Goal: Navigation & Orientation: Find specific page/section

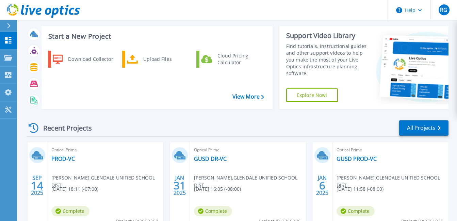
scroll to position [102, 0]
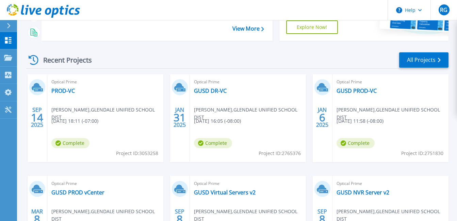
click at [109, 108] on span "[PERSON_NAME] , GLENDALE UNIFIED SCHOOL DIST" at bounding box center [107, 113] width 112 height 15
click at [65, 144] on span "Complete" at bounding box center [70, 143] width 38 height 10
click at [74, 108] on span "[PERSON_NAME] , GLENDALE UNIFIED SCHOOL DIST" at bounding box center [107, 113] width 112 height 15
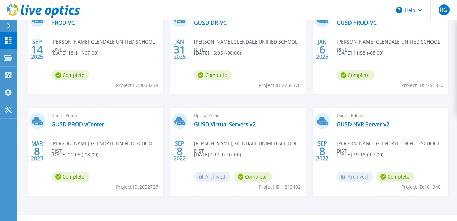
scroll to position [136, 0]
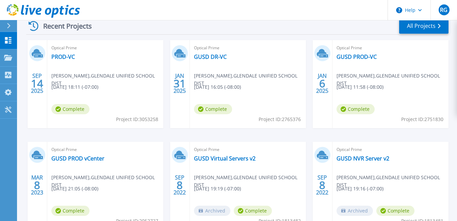
click at [40, 53] on icon at bounding box center [37, 52] width 10 height 7
click at [68, 55] on link "PROD-VC" at bounding box center [62, 56] width 23 height 7
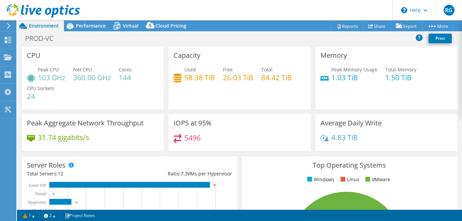
select select "USD"
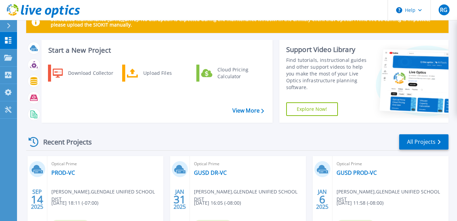
scroll to position [34, 0]
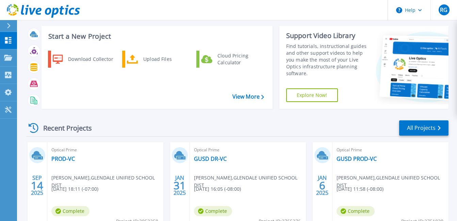
click at [88, 175] on span "[PERSON_NAME] , GLENDALE UNIFIED SCHOOL DIST" at bounding box center [107, 181] width 112 height 15
click at [84, 185] on div "Optical Prime PROD-[PERSON_NAME] [PERSON_NAME] , [GEOGRAPHIC_DATA] DIST [DATE] …" at bounding box center [105, 186] width 116 height 88
click at [70, 209] on span "Complete" at bounding box center [70, 211] width 38 height 10
click at [75, 34] on h3 "Start a New Project" at bounding box center [155, 36] width 215 height 7
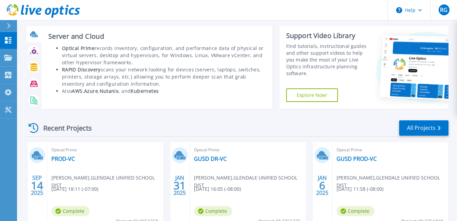
click at [34, 35] on icon at bounding box center [35, 36] width 6 height 2
click at [34, 31] on icon at bounding box center [34, 34] width 8 height 8
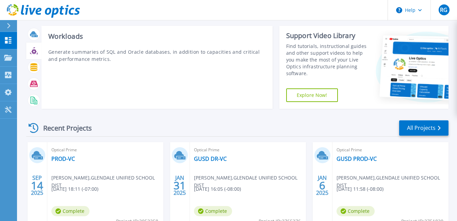
drag, startPoint x: 68, startPoint y: 54, endPoint x: 43, endPoint y: 39, distance: 28.9
click at [67, 54] on p "Generate summaries of SQL and Oracle databases, in addition to capacities and c…" at bounding box center [156, 55] width 217 height 14
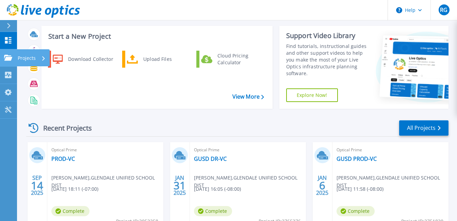
click at [25, 54] on p "Projects" at bounding box center [27, 58] width 18 height 18
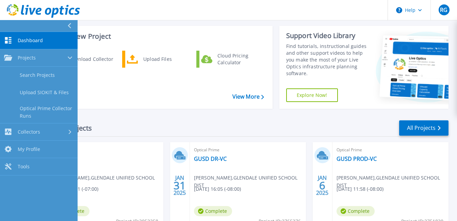
click at [146, 86] on div "Download Collector Upload Files Cloud Pricing Calculator" at bounding box center [156, 77] width 226 height 56
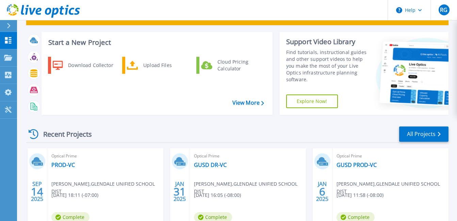
scroll to position [14, 0]
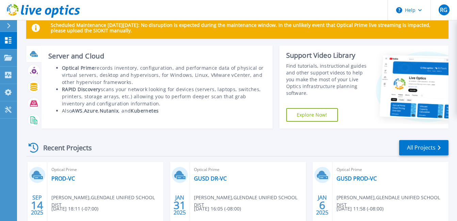
click at [183, 66] on li "Optical Prime records inventory, configuration, and performance data of physica…" at bounding box center [164, 74] width 204 height 21
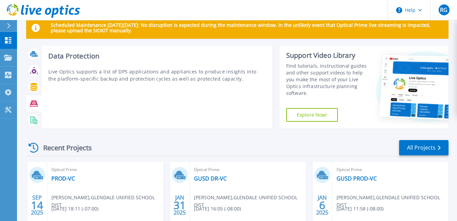
click at [36, 104] on icon at bounding box center [34, 104] width 8 height 6
click at [33, 120] on icon at bounding box center [34, 120] width 8 height 8
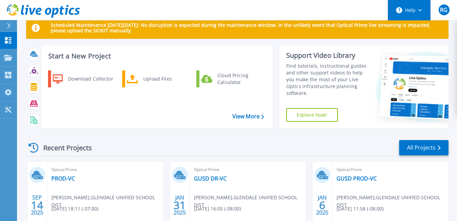
click at [420, 13] on button "Help" at bounding box center [409, 10] width 43 height 20
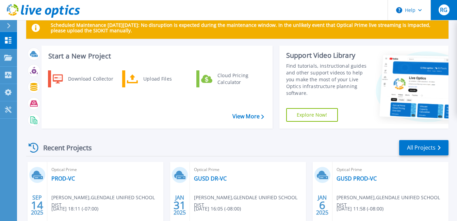
click at [440, 7] on span "RG" at bounding box center [443, 9] width 7 height 5
click at [142, 130] on div "Start a New Project Download Collector Upload Files Cloud Pricing Calculator Vi…" at bounding box center [237, 90] width 422 height 88
click at [442, 7] on span "RG" at bounding box center [443, 9] width 7 height 5
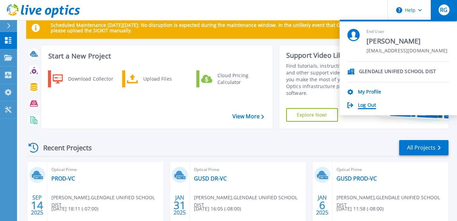
click at [366, 104] on link "Log Out" at bounding box center [367, 105] width 18 height 6
